Goal: Entertainment & Leisure: Consume media (video, audio)

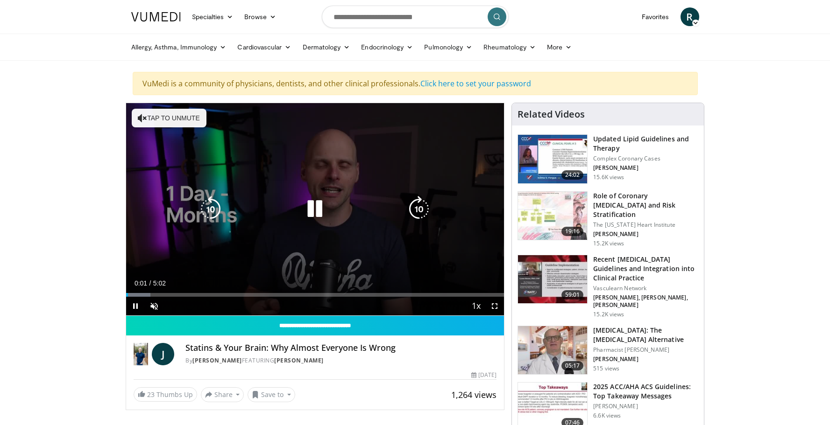
click at [191, 125] on button "Tap to unmute" at bounding box center [169, 118] width 75 height 19
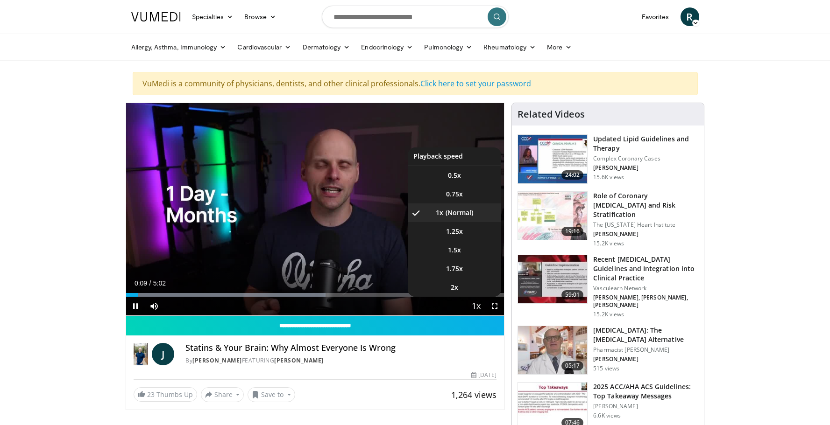
click at [475, 307] on span "Video Player" at bounding box center [475, 306] width 13 height 19
click at [466, 290] on li "2x" at bounding box center [454, 287] width 93 height 19
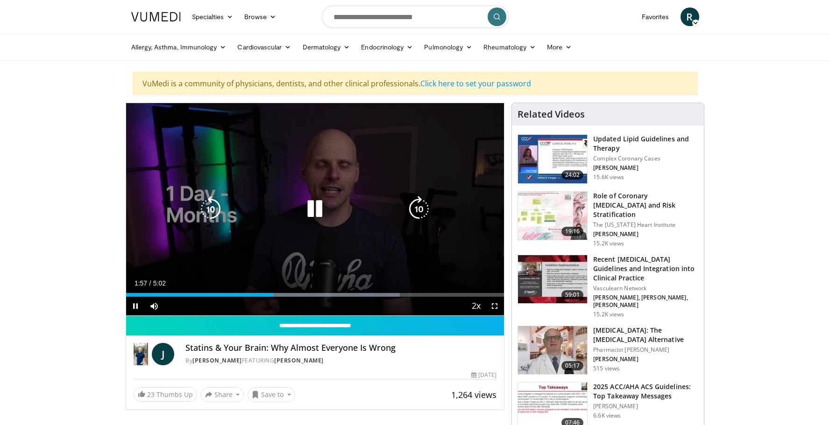
click at [316, 209] on icon "Video Player" at bounding box center [315, 209] width 26 height 26
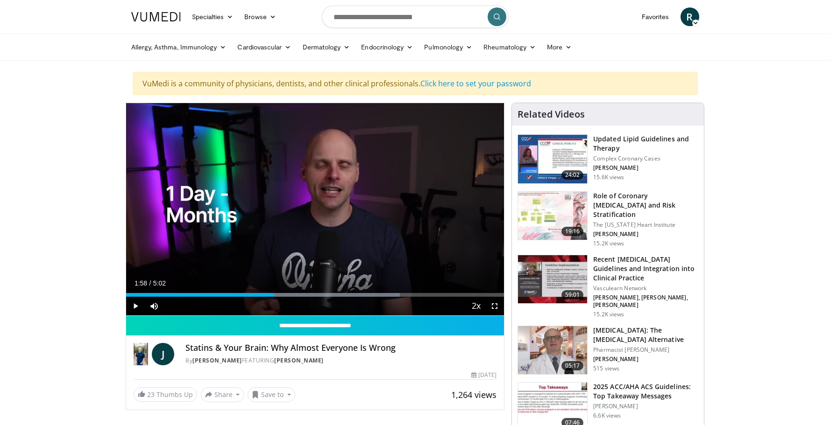
click at [136, 307] on span "Video Player" at bounding box center [135, 306] width 19 height 19
click at [136, 306] on span "Video Player" at bounding box center [135, 306] width 19 height 19
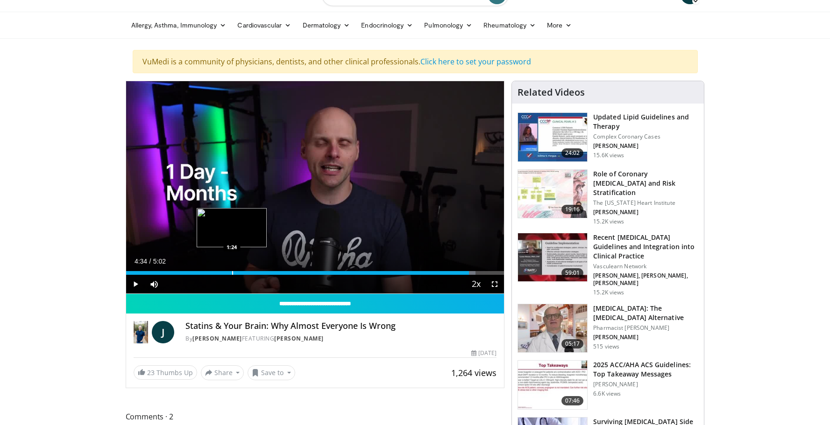
scroll to position [78, 0]
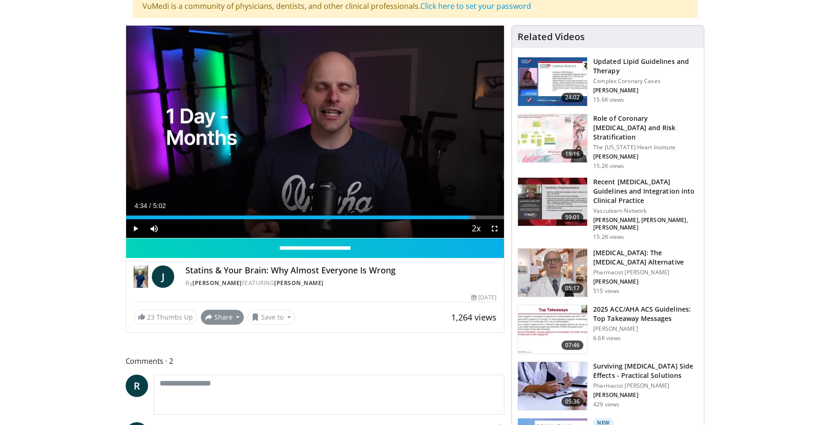
click at [225, 317] on button "Share" at bounding box center [222, 317] width 43 height 15
click at [295, 298] on div "1,264 views [DATE]" at bounding box center [315, 298] width 363 height 9
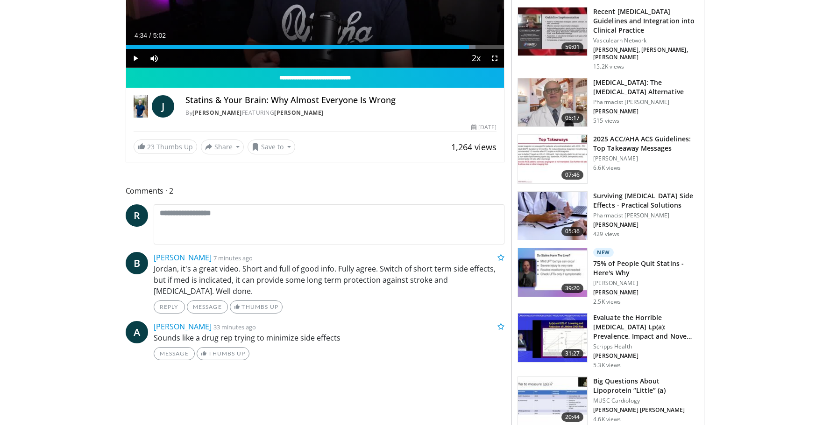
scroll to position [0, 0]
